Goal: Task Accomplishment & Management: Manage account settings

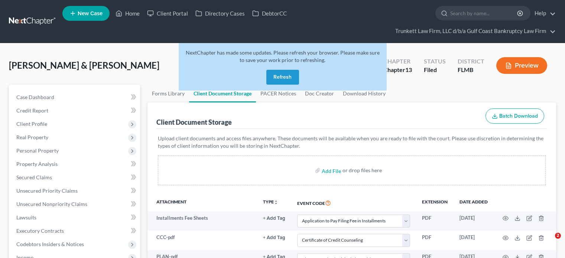
select select "4"
select select "9"
select select "12"
drag, startPoint x: 39, startPoint y: 91, endPoint x: 224, endPoint y: 74, distance: 185.8
click at [39, 91] on link "Case Dashboard" at bounding box center [75, 97] width 130 height 13
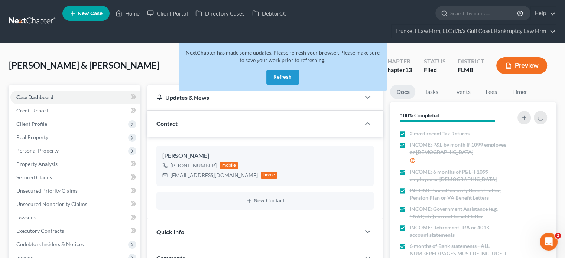
click at [278, 76] on button "Refresh" at bounding box center [282, 77] width 33 height 15
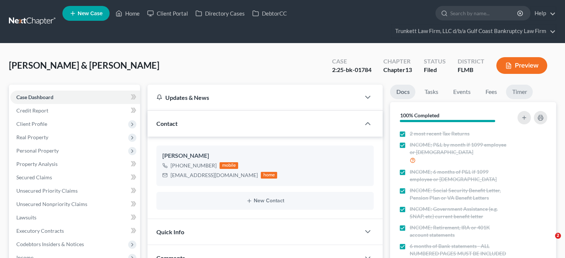
click at [516, 87] on link "Timer" at bounding box center [519, 92] width 27 height 14
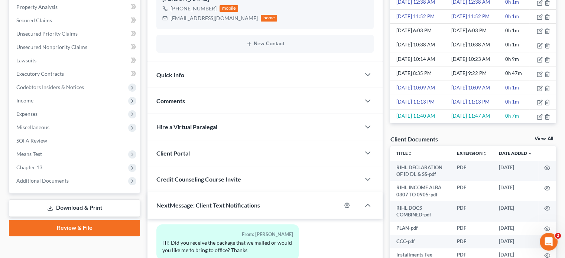
scroll to position [166, 0]
click at [545, 139] on link "View All" at bounding box center [544, 138] width 19 height 5
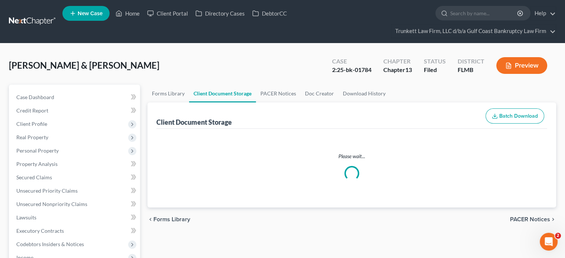
select select "4"
select select "9"
select select "12"
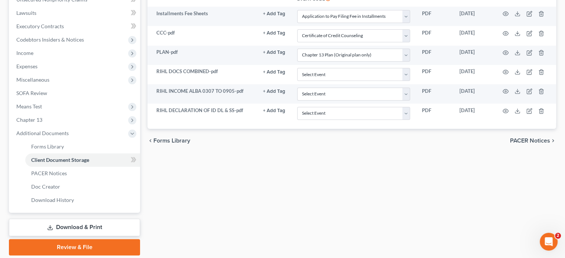
scroll to position [205, 0]
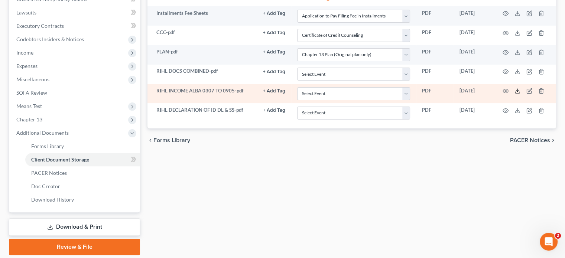
click at [519, 90] on icon at bounding box center [518, 91] width 6 height 6
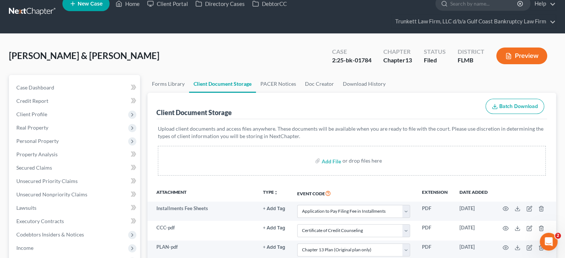
scroll to position [0, 0]
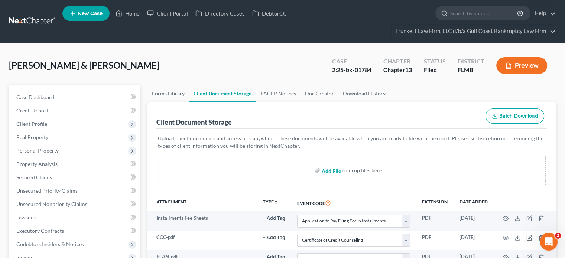
click at [334, 174] on input "file" at bounding box center [331, 170] width 18 height 13
type input "C:\fakepath\RIHL INCOME_Redacted.pdf"
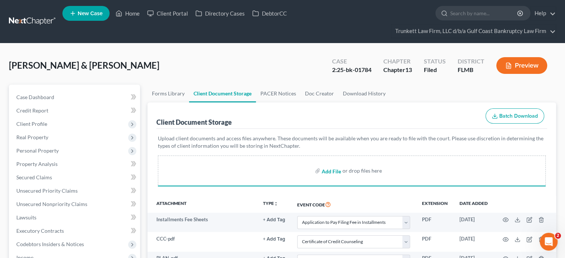
select select "4"
select select "9"
select select "12"
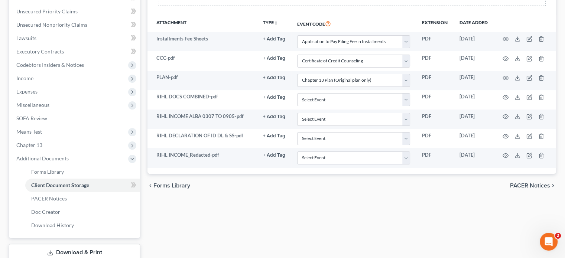
scroll to position [181, 0]
click at [401, 215] on div "Forms Library Client Document Storage PACER Notices Doc Creator Download Histor…" at bounding box center [352, 92] width 416 height 376
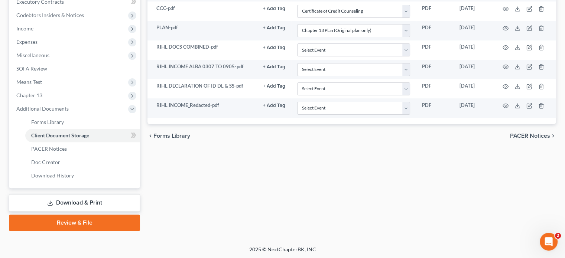
scroll to position [0, 0]
